Goal: Find specific page/section: Find specific page/section

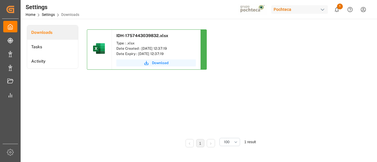
click at [226, 54] on div "IDH-1757443039832.xlsx Type : .xlsx Date Created : [DATE] 12:37:19 Date Expiry …" at bounding box center [219, 51] width 265 height 45
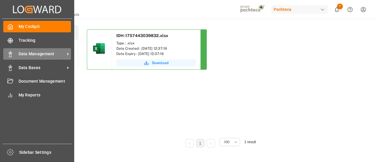
click at [42, 52] on span "Data Management" at bounding box center [42, 54] width 46 height 6
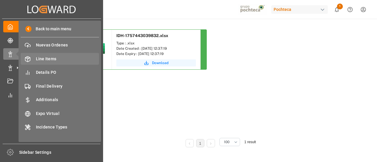
click at [58, 63] on div "Line Items Line Items" at bounding box center [60, 58] width 78 height 11
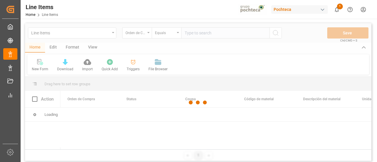
click at [191, 63] on div at bounding box center [198, 102] width 346 height 159
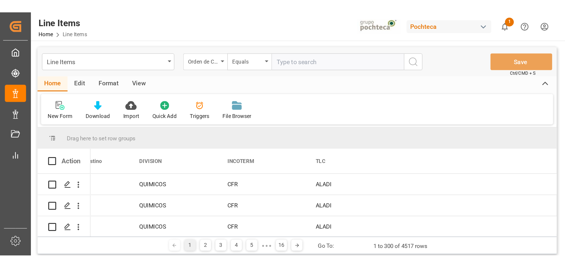
scroll to position [0, 681]
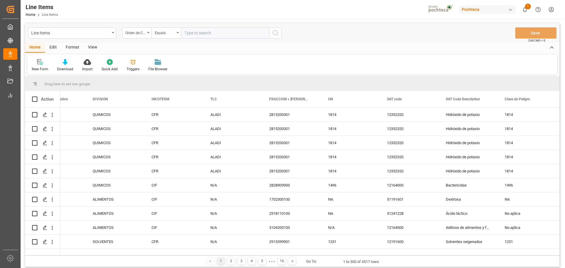
click at [376, 11] on div "Pochteca" at bounding box center [487, 9] width 56 height 9
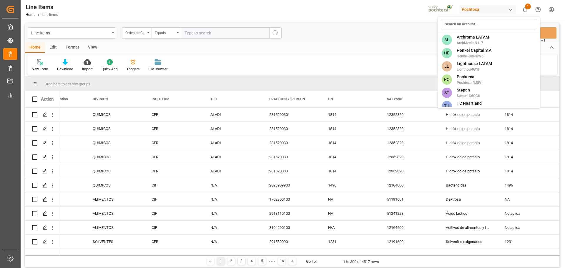
click at [376, 39] on span "Archroma LATAM" at bounding box center [473, 37] width 32 height 6
